Goal: Information Seeking & Learning: Learn about a topic

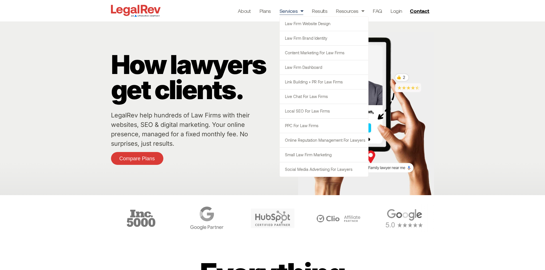
click at [298, 12] on span "Menu" at bounding box center [300, 10] width 6 height 11
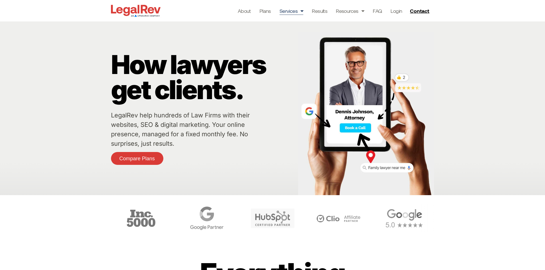
click at [298, 12] on span "Menu" at bounding box center [300, 10] width 6 height 11
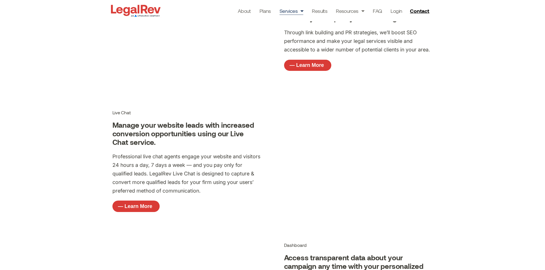
scroll to position [763, 0]
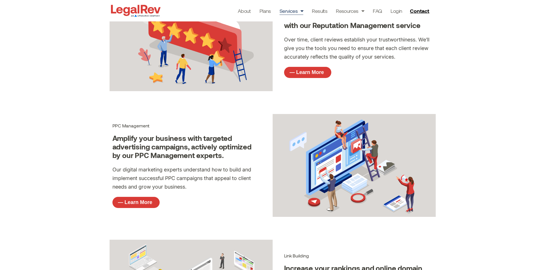
click at [72, 124] on section "Legal Marketing Solutions We offer data-informed local SEO and digital marketin…" at bounding box center [272, 69] width 545 height 1335
